Goal: Information Seeking & Learning: Learn about a topic

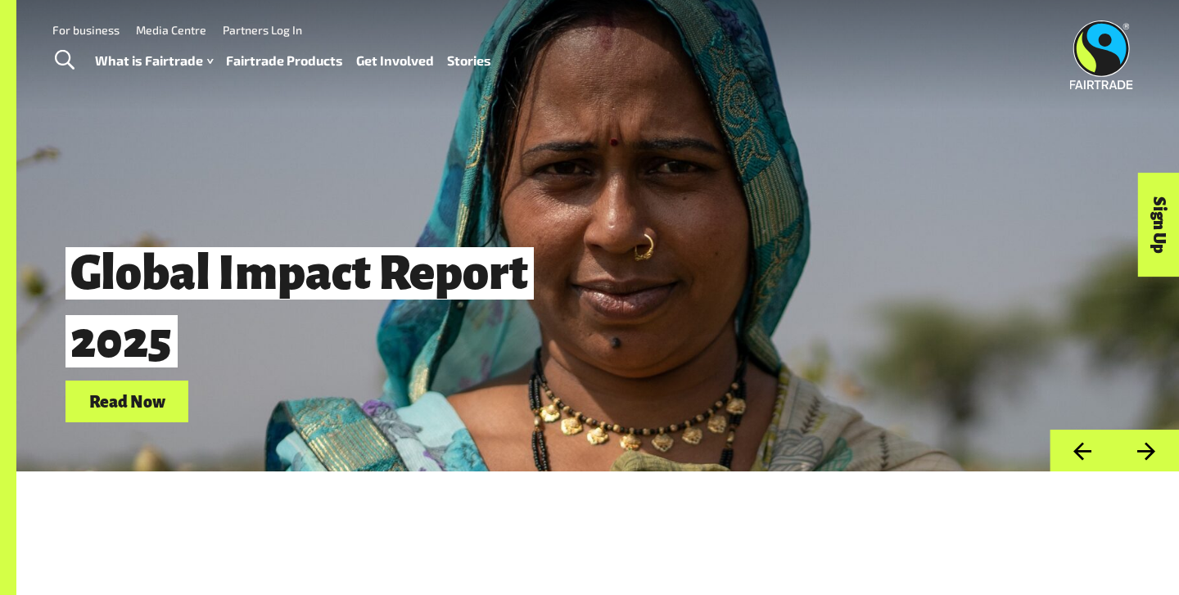
click at [97, 405] on link "Read Now" at bounding box center [126, 402] width 123 height 42
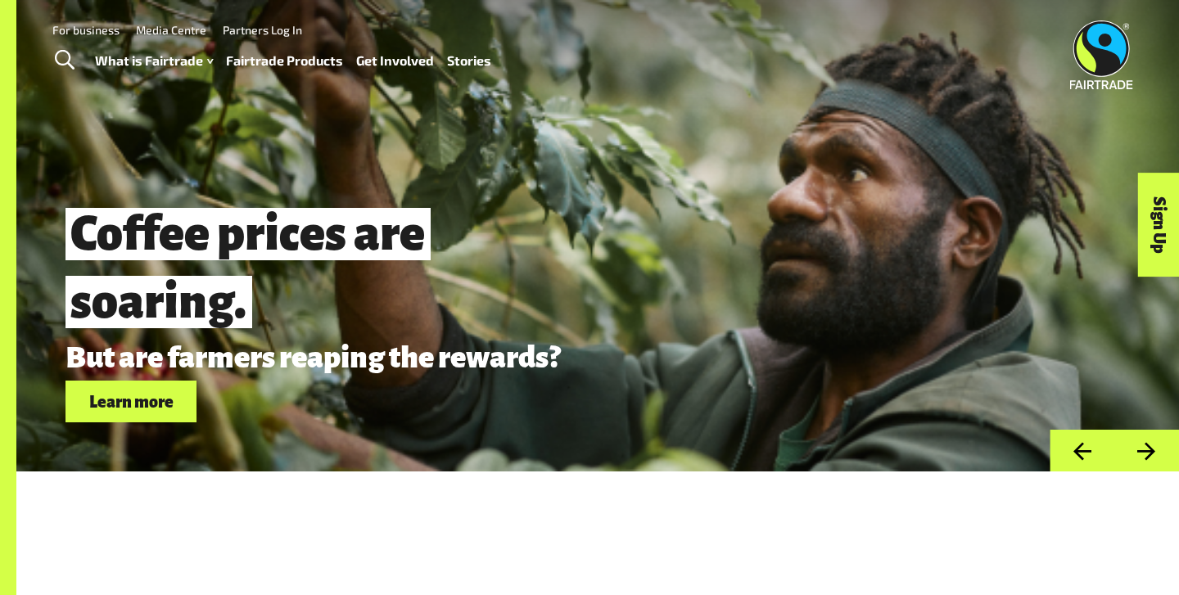
click at [1088, 41] on img at bounding box center [1101, 54] width 63 height 69
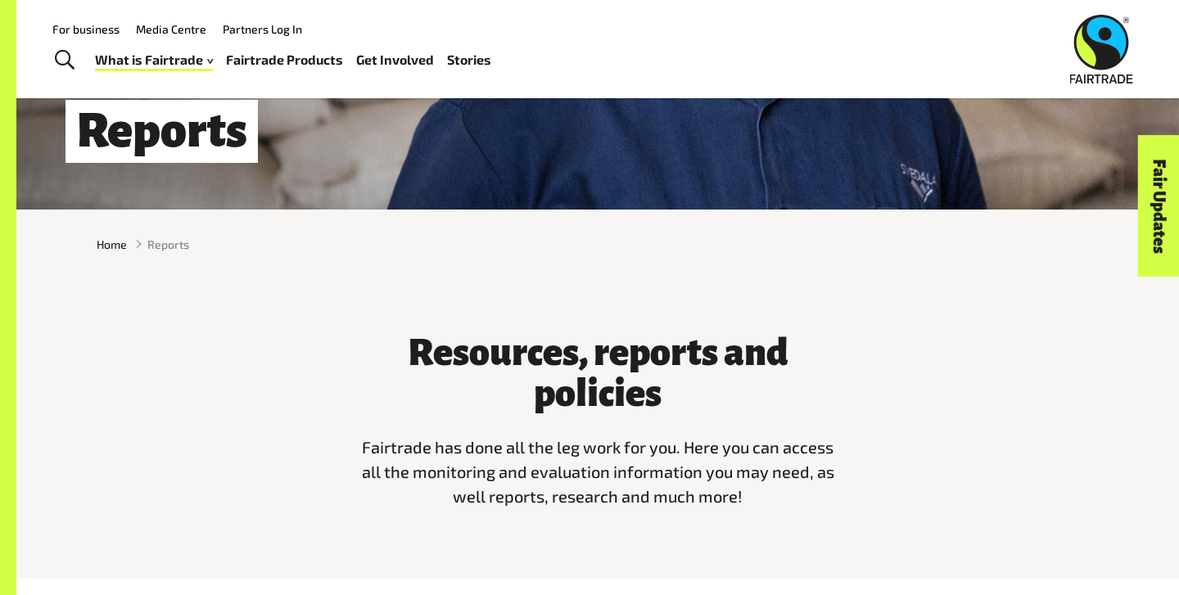
scroll to position [259, 0]
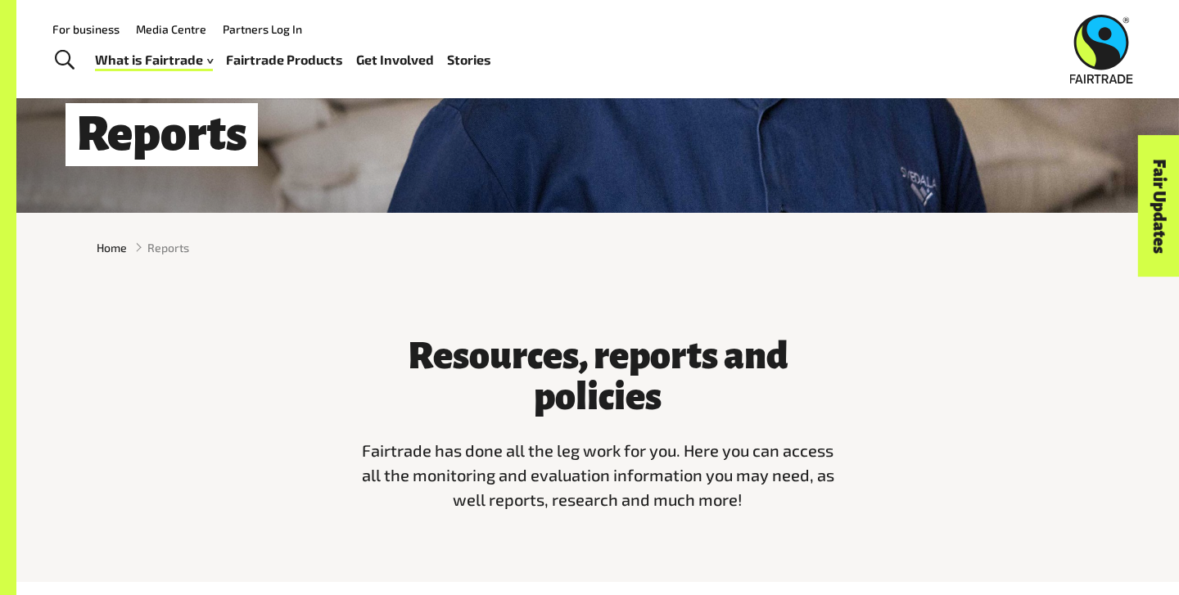
click at [107, 28] on link "For business" at bounding box center [85, 29] width 67 height 14
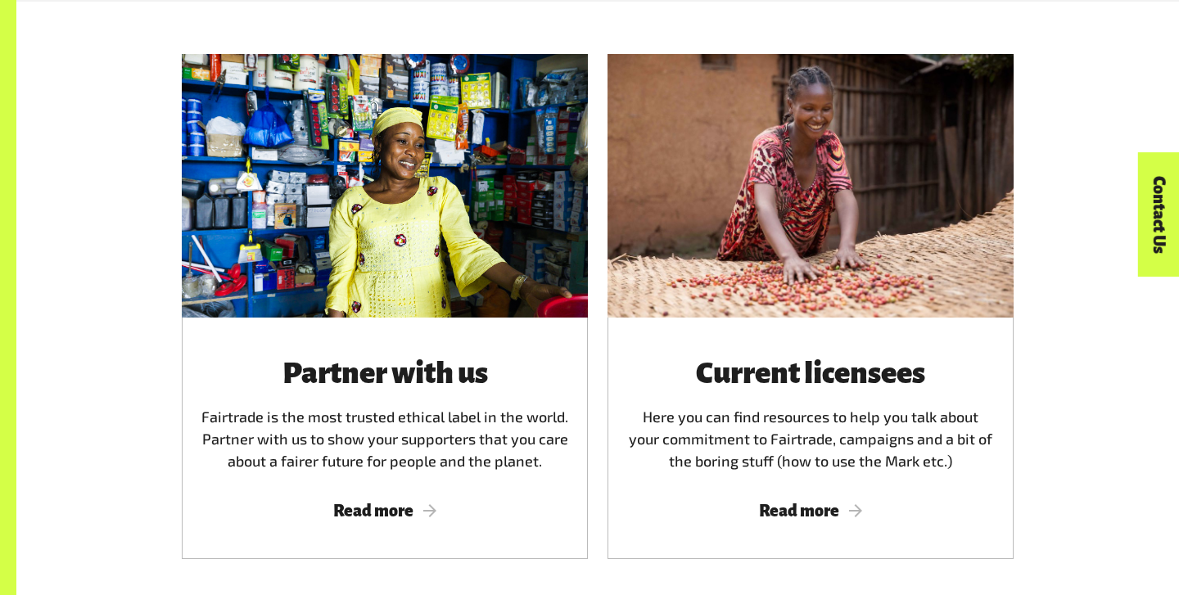
scroll to position [818, 0]
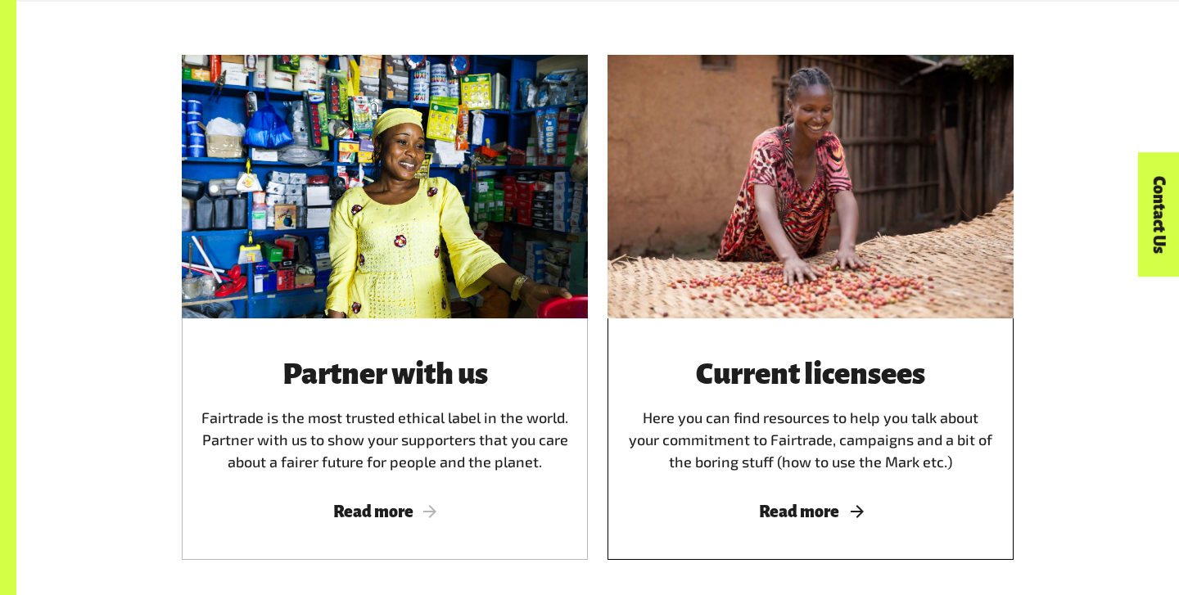
click at [795, 390] on h3 "Current licensees" at bounding box center [810, 374] width 367 height 33
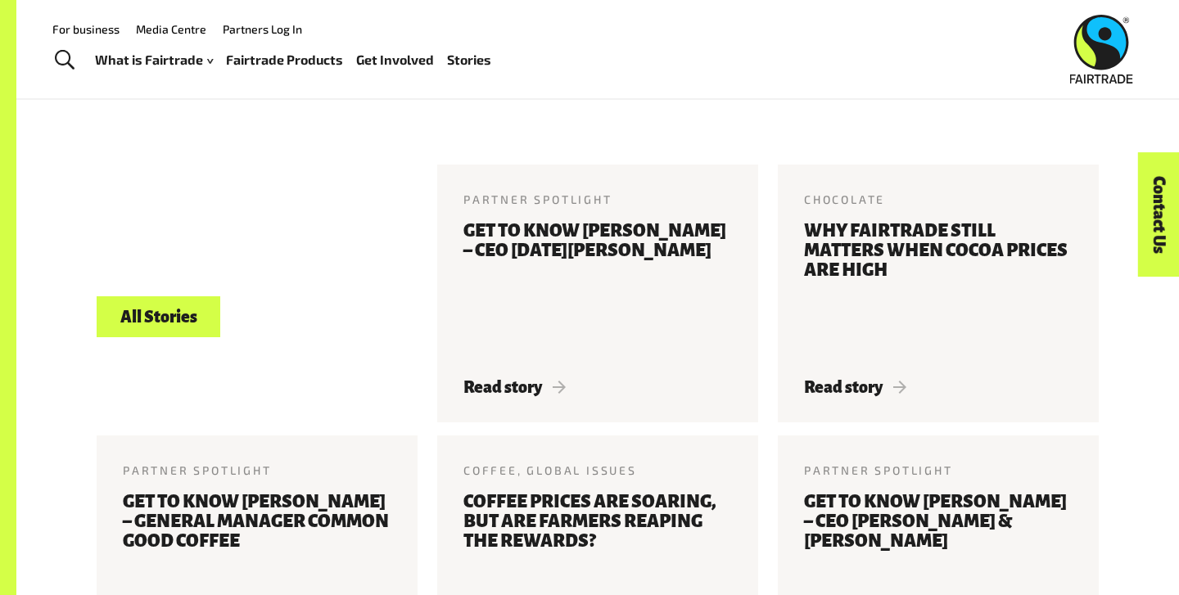
scroll to position [3656, 0]
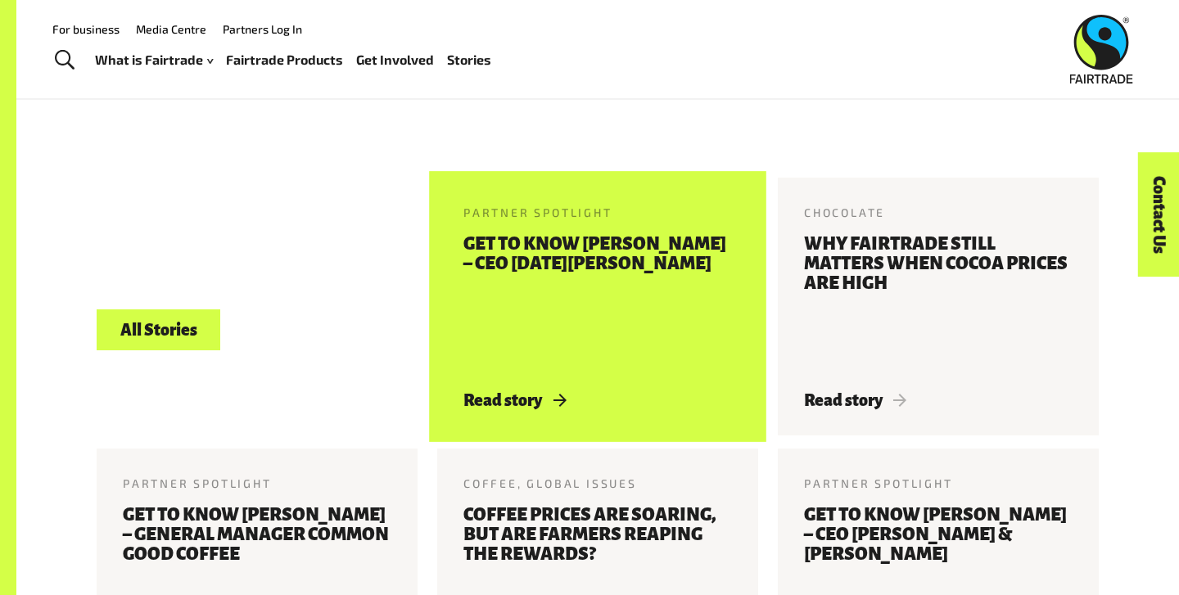
click at [644, 364] on h3 "Get to know Jonny Harrison – CEO Karma Drinks" at bounding box center [597, 303] width 268 height 138
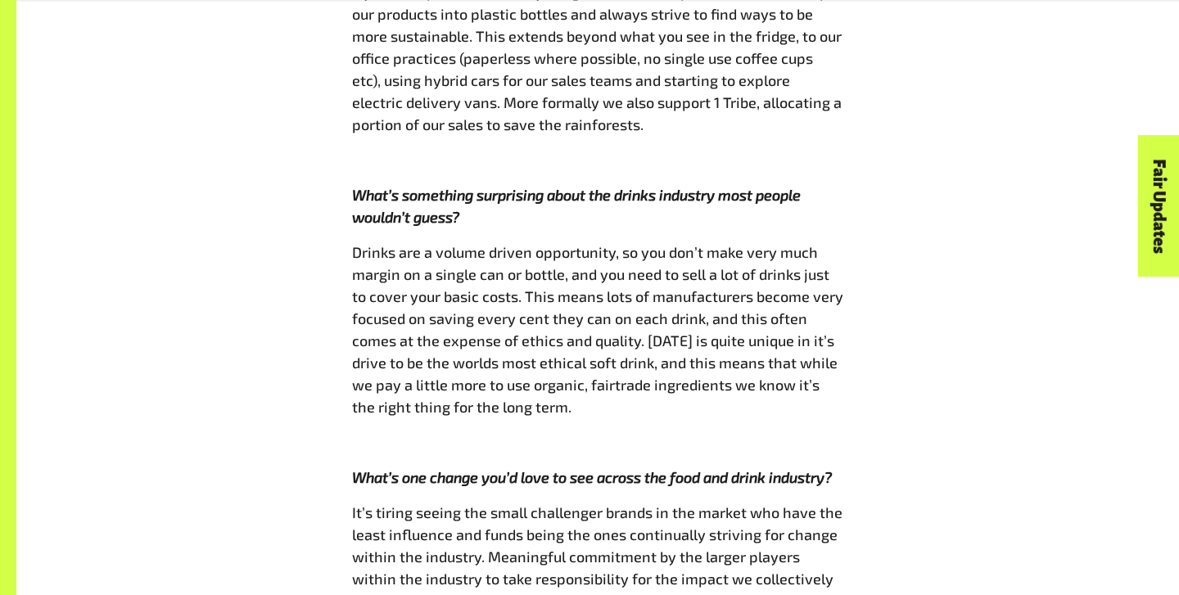
scroll to position [2113, 0]
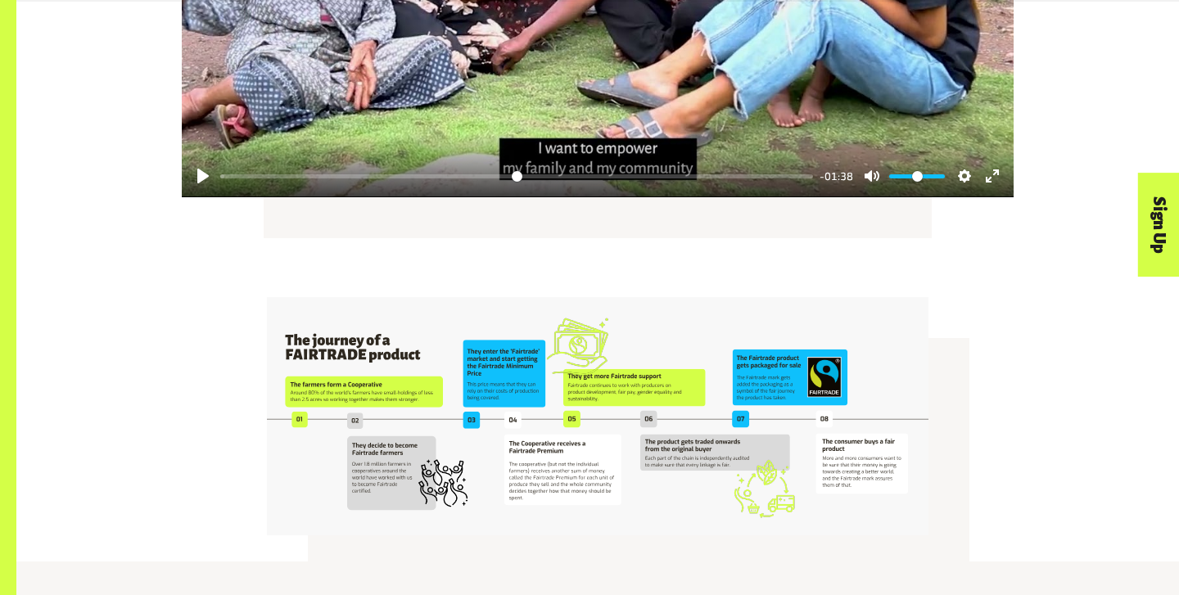
scroll to position [2972, 0]
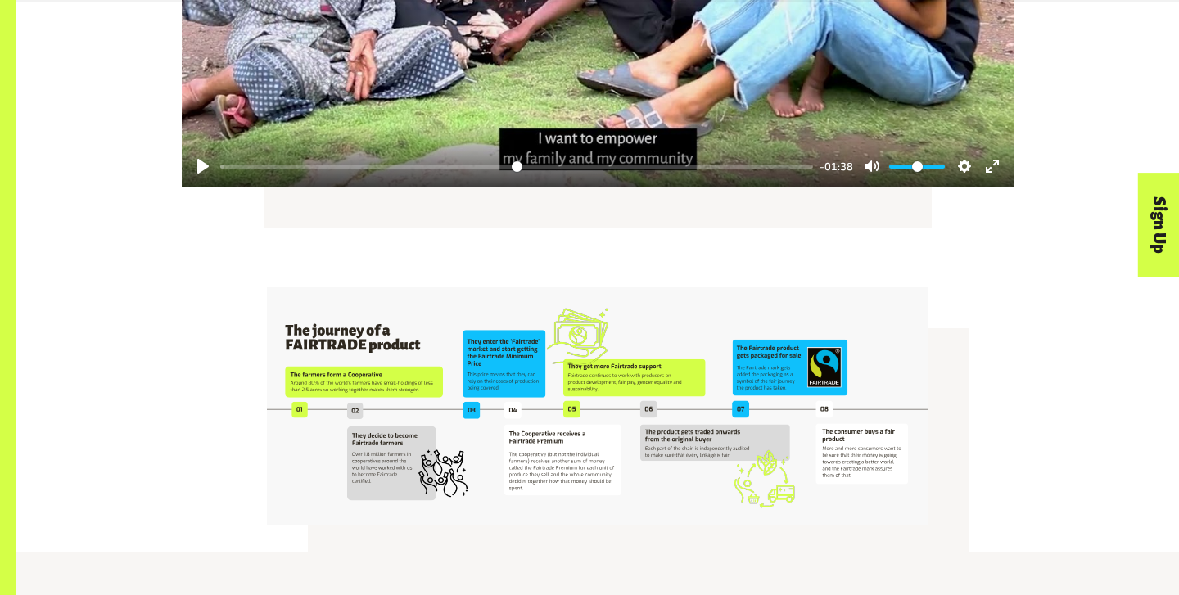
click at [548, 381] on img at bounding box center [597, 406] width 661 height 238
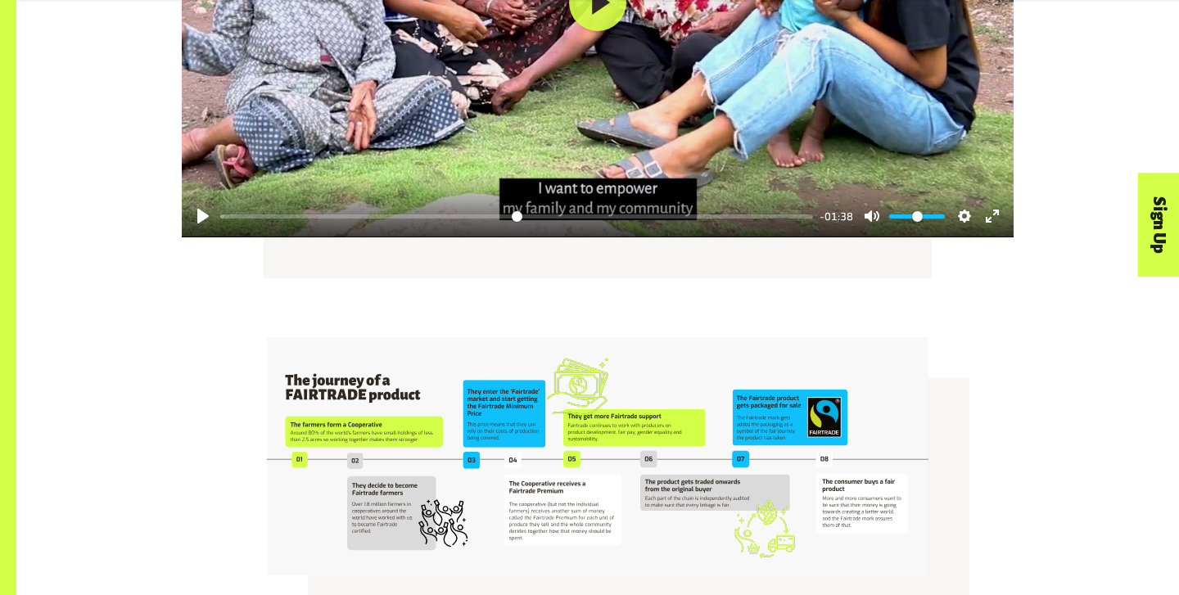
scroll to position [3125, 0]
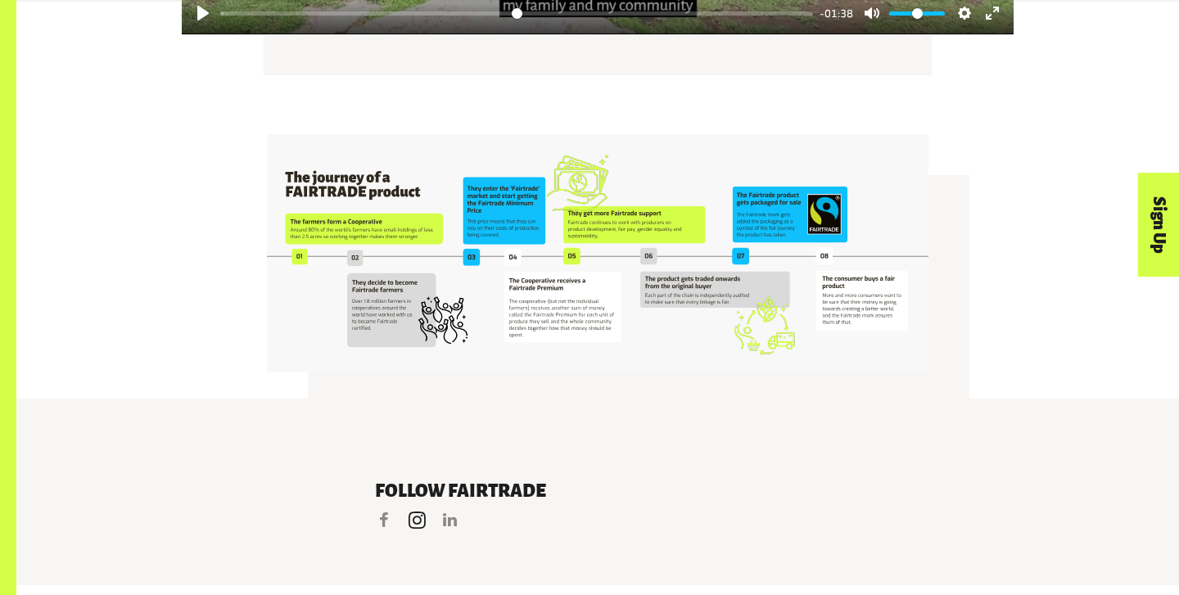
click at [417, 509] on link "Instagram" at bounding box center [416, 519] width 21 height 21
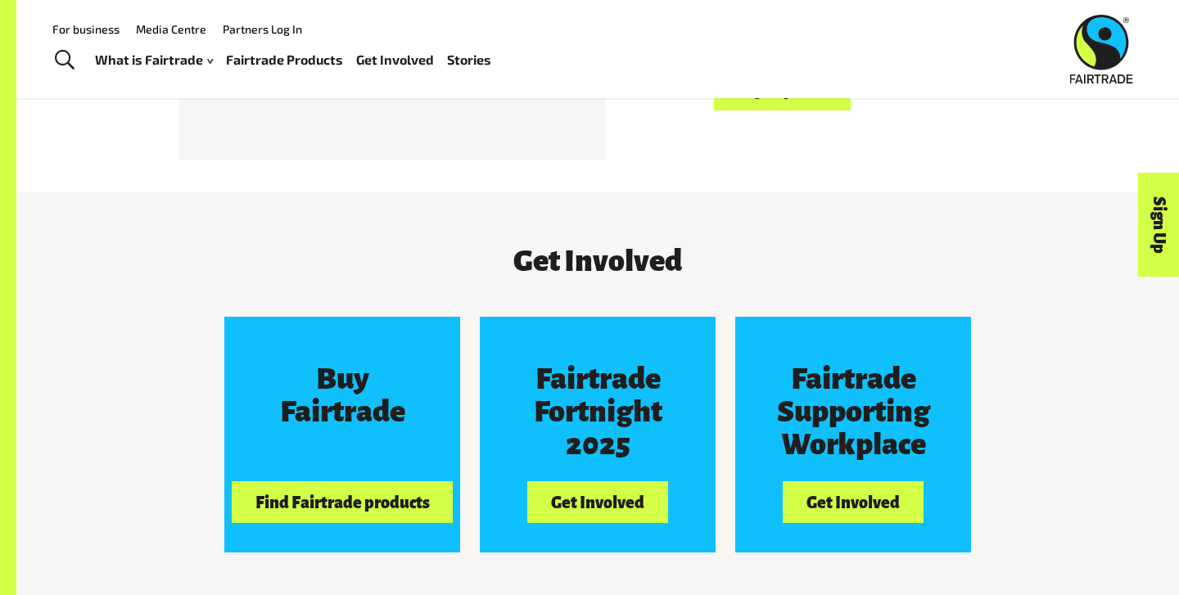
scroll to position [1280, 0]
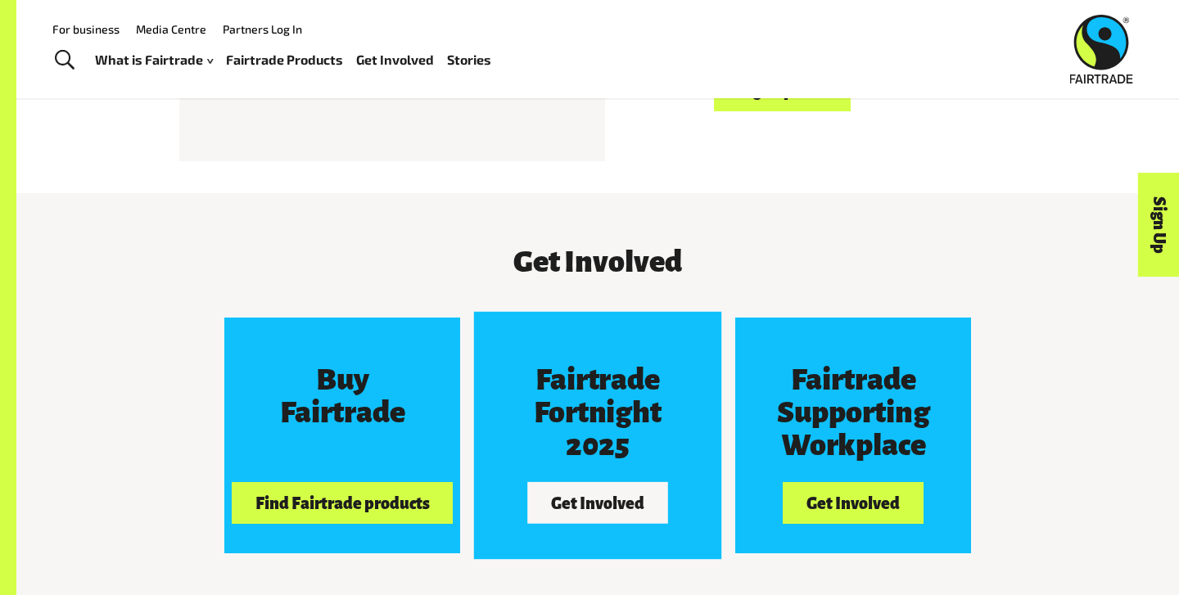
click at [642, 419] on h3 "Fairtrade Fortnight 2025" at bounding box center [597, 412] width 176 height 98
